Goal: Find specific page/section: Find specific page/section

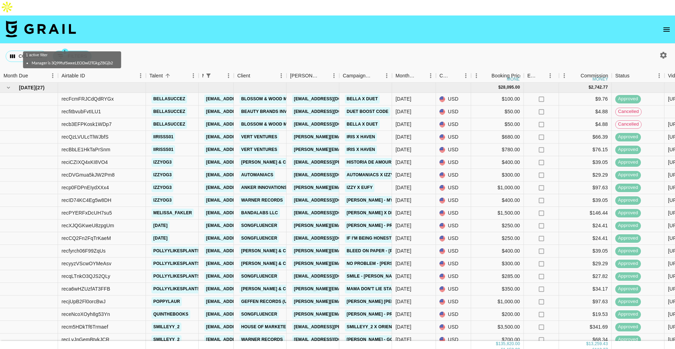
click at [79, 51] on button "1 Filters" at bounding box center [72, 56] width 39 height 11
select select "managerIds"
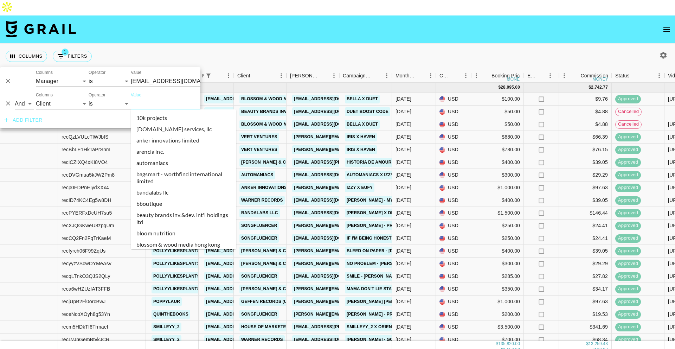
click at [155, 106] on input "Value" at bounding box center [178, 103] width 95 height 11
click at [57, 104] on select "Grail Platform ID Airtable ID Talent Manager Client [PERSON_NAME] Campaign (Typ…" at bounding box center [62, 103] width 53 height 11
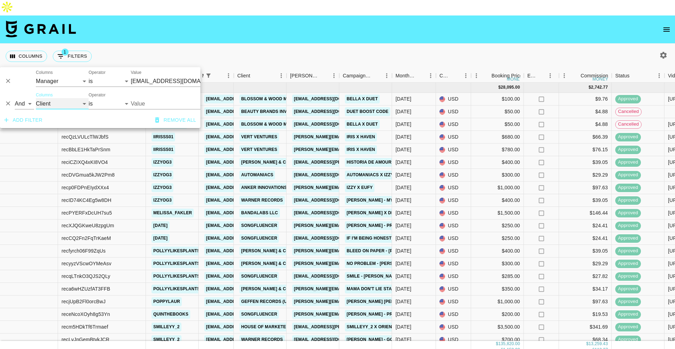
select select "talentName"
select select "contains"
type input "[EMAIL_ADDRESS][DOMAIN_NAME]"
click at [179, 105] on input "Value" at bounding box center [164, 103] width 67 height 11
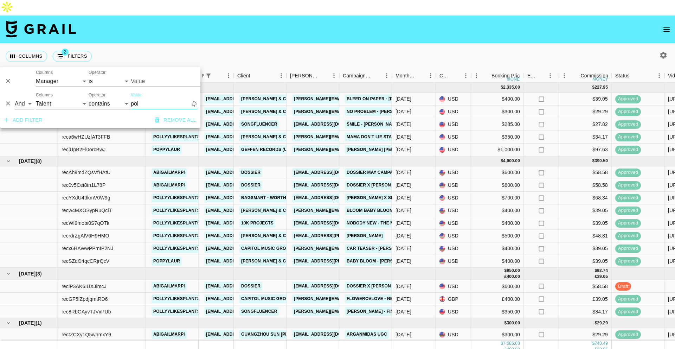
type input "poll"
type input "[EMAIL_ADDRESS][DOMAIN_NAME]"
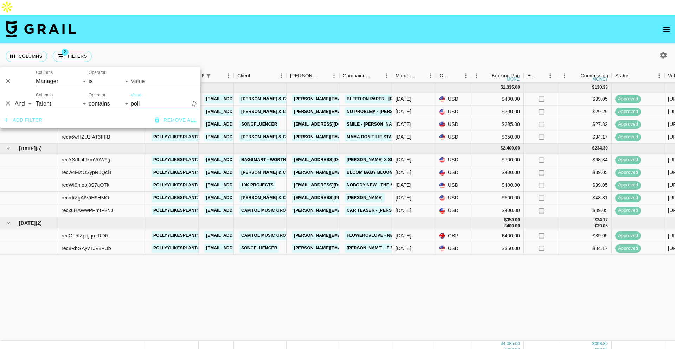
type input "[PERSON_NAME]"
type input "[EMAIL_ADDRESS][DOMAIN_NAME]"
type input "[PERSON_NAME]"
click at [323, 292] on div "[DATE] ( 4 ) $ 1,335.00 $ 130.33 recfyrch06F99ZqUs pollyylikesplants [EMAIL_ADD…" at bounding box center [583, 212] width 1166 height 258
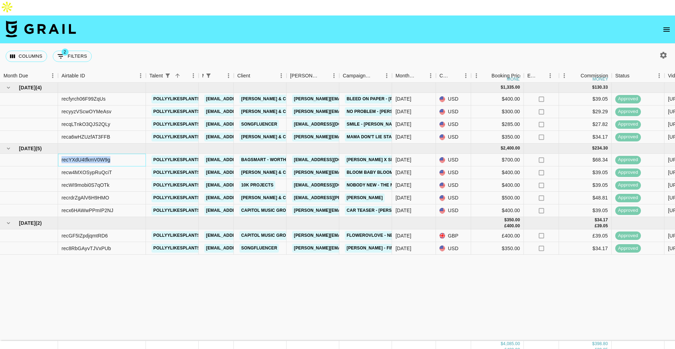
drag, startPoint x: 117, startPoint y: 147, endPoint x: 61, endPoint y: 146, distance: 56.2
click at [61, 154] on div "recYXdU4tfkmV0W9g" at bounding box center [102, 160] width 88 height 13
copy div "recYXdU4tfkmV0W9g"
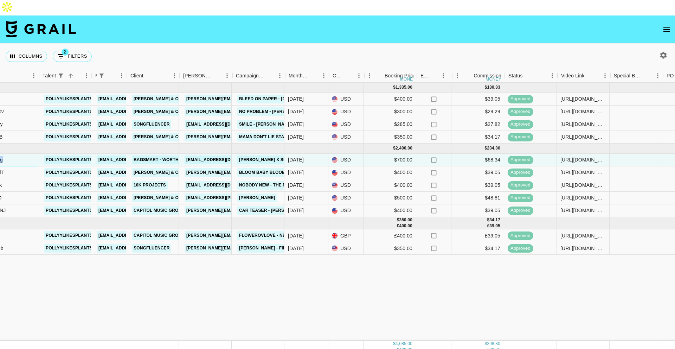
scroll to position [0, 108]
click at [659, 51] on icon "button" at bounding box center [663, 55] width 8 height 8
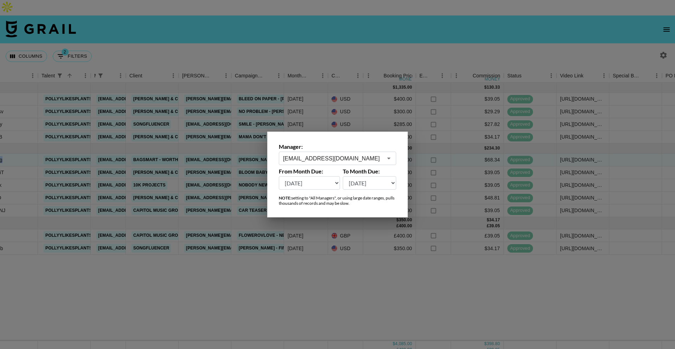
click at [317, 185] on select "[DATE] [DATE] '[DATE] May '[DATE] Mar '[DATE] Jan '[DATE] Nov '[DATE] Sep '[DAT…" at bounding box center [309, 182] width 61 height 13
select select "[DATE]"
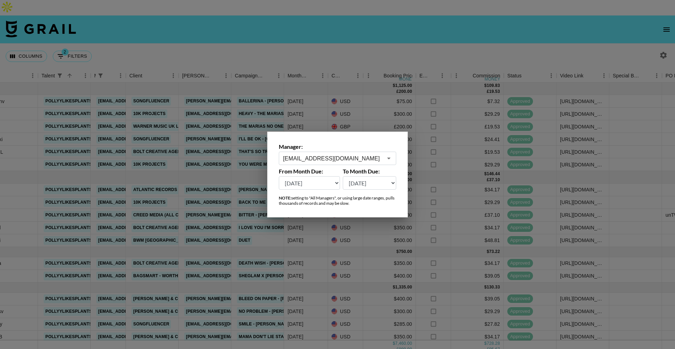
click at [338, 39] on div at bounding box center [337, 174] width 675 height 349
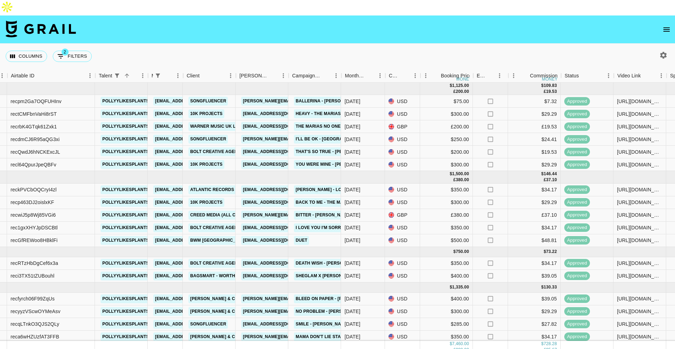
scroll to position [0, 51]
click at [83, 269] on div "reci3TX51tZUBouhl" at bounding box center [51, 275] width 88 height 13
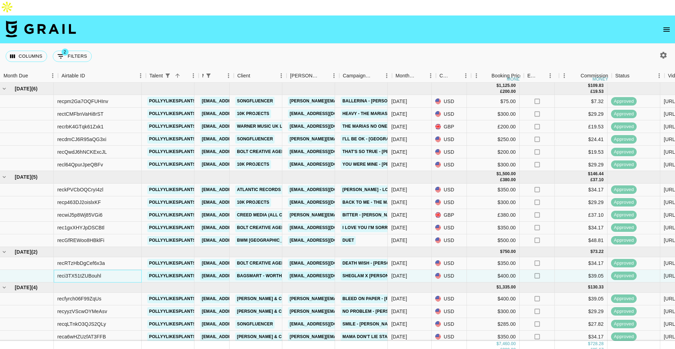
scroll to position [0, 0]
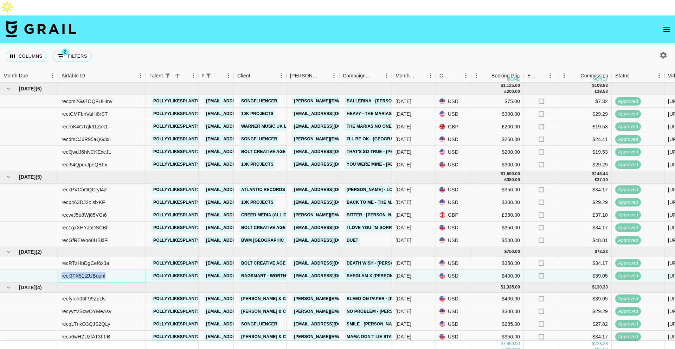
drag, startPoint x: 82, startPoint y: 260, endPoint x: 56, endPoint y: 263, distance: 26.6
click at [56, 269] on div "reci3TX51tZUBouhl pollyylikesplants [EMAIL_ADDRESS][DOMAIN_NAME] Bagsmart - WOR…" at bounding box center [583, 275] width 1166 height 13
copy div "reci3TX51tZUBouhl"
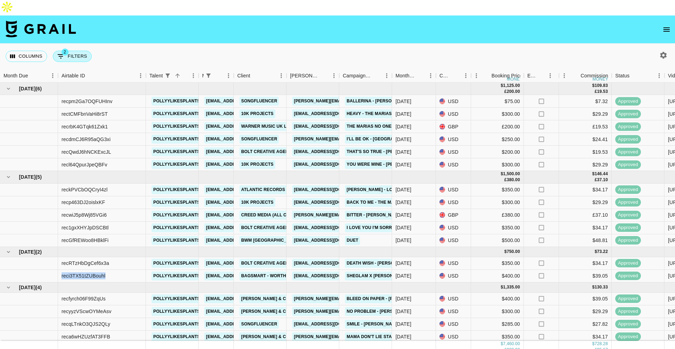
click at [75, 51] on button "2 Filters" at bounding box center [72, 56] width 39 height 11
select select "managerIds"
select select "talentName"
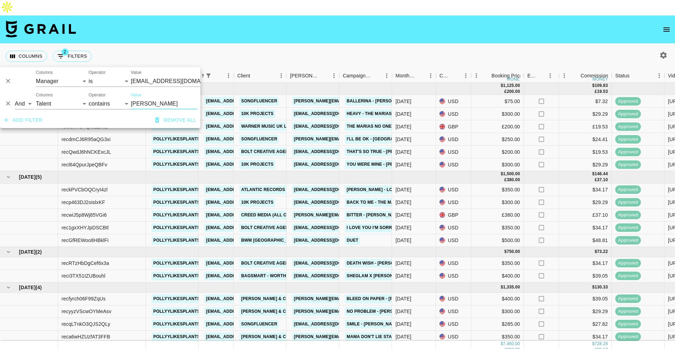
click at [6, 103] on icon "Delete" at bounding box center [8, 103] width 7 height 7
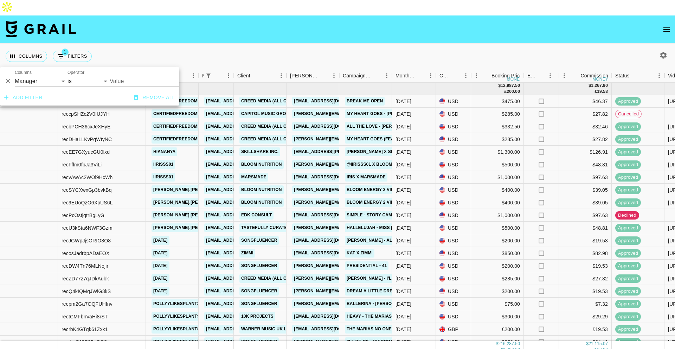
type input "[EMAIL_ADDRESS][DOMAIN_NAME]"
click at [659, 51] on icon "button" at bounding box center [663, 55] width 8 height 8
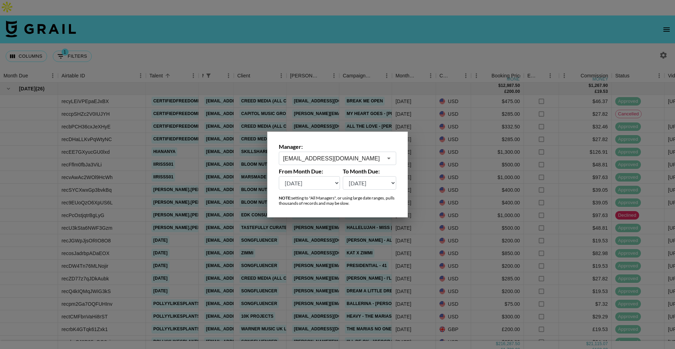
click at [319, 185] on select "[DATE] [DATE] '[DATE] May '[DATE] Mar '[DATE] Jan '[DATE] Nov '[DATE] Sep '[DAT…" at bounding box center [309, 182] width 61 height 13
select select "[DATE]"
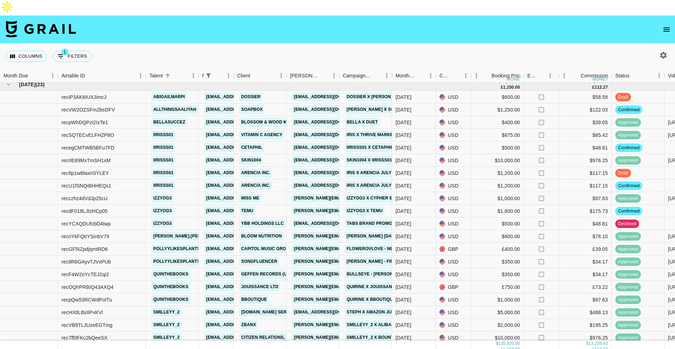
scroll to position [582, 0]
click at [447, 153] on div "USD" at bounding box center [453, 159] width 35 height 13
